Goal: Information Seeking & Learning: Check status

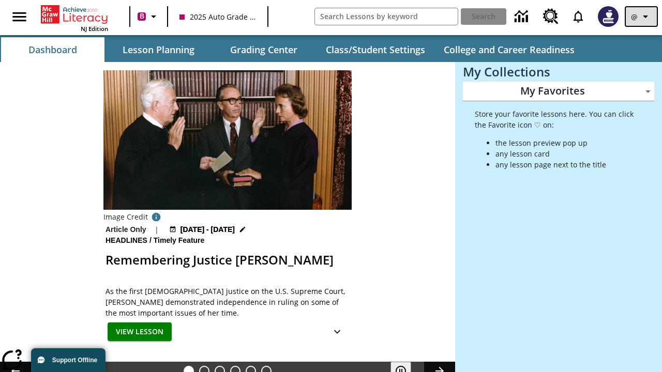
click at [641, 17] on icon "Profile/Settings" at bounding box center [645, 16] width 12 height 12
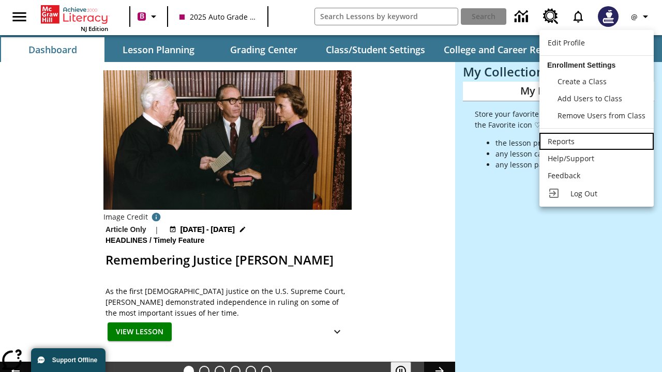
click at [596, 141] on div "Reports" at bounding box center [597, 141] width 98 height 11
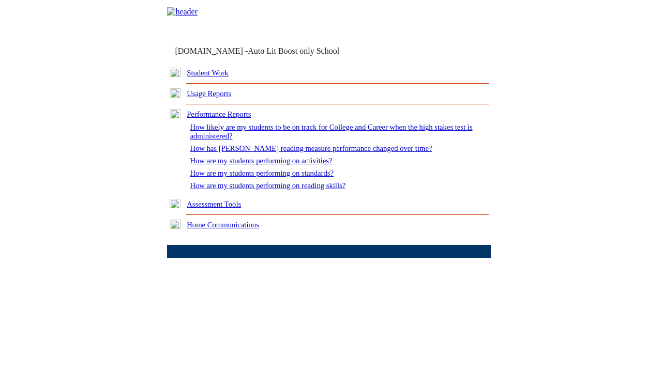
click at [272, 177] on link "How are my students performing on standards?" at bounding box center [262, 173] width 144 height 8
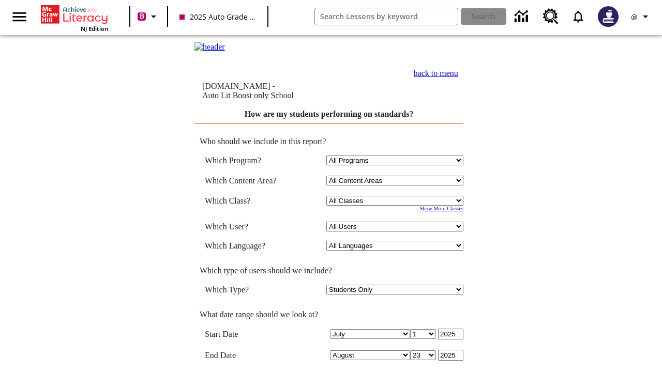
scroll to position [302, 0]
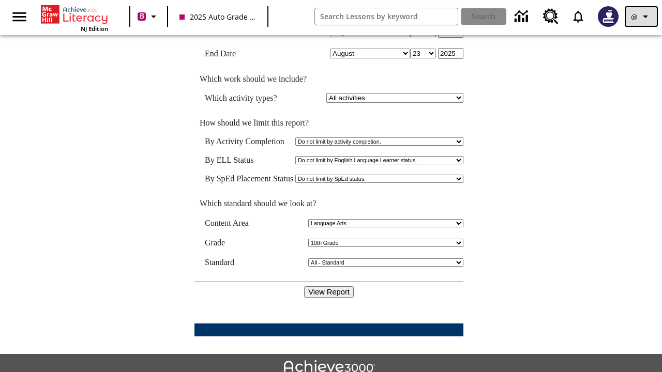
click at [641, 17] on icon "Profile/Settings" at bounding box center [645, 16] width 12 height 12
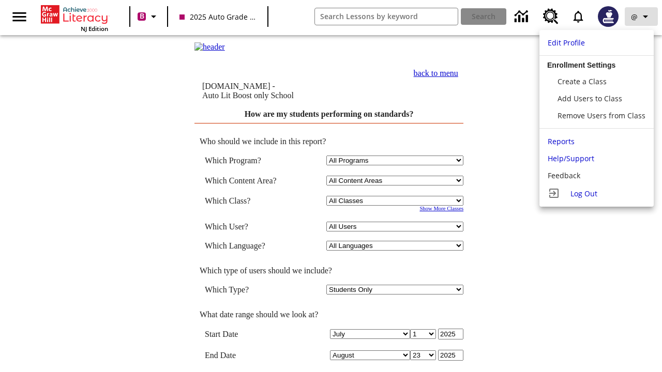
scroll to position [0, 0]
click at [596, 193] on span "Log Out" at bounding box center [584, 194] width 27 height 10
